Goal: Task Accomplishment & Management: Manage account settings

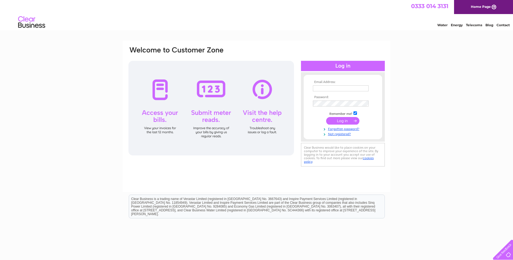
type input "[EMAIL_ADDRESS][DOMAIN_NAME]"
click at [344, 122] on input "submit" at bounding box center [342, 121] width 33 height 8
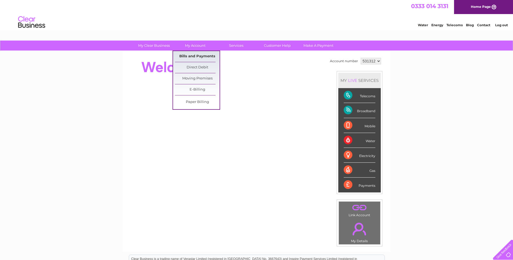
click at [184, 55] on link "Bills and Payments" at bounding box center [197, 56] width 45 height 11
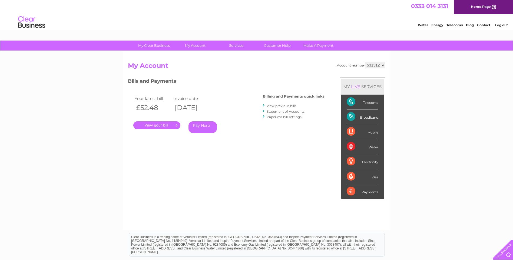
click at [152, 126] on link "." at bounding box center [156, 126] width 47 height 8
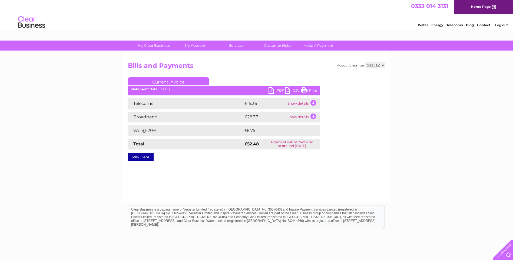
click at [279, 90] on link "PDF" at bounding box center [277, 91] width 16 height 8
